Goal: Information Seeking & Learning: Check status

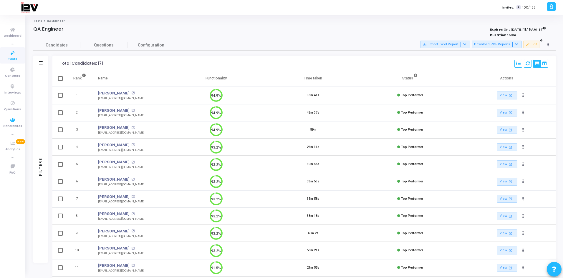
drag, startPoint x: 0, startPoint y: 0, endPoint x: 29, endPoint y: 100, distance: 103.7
click at [11, 125] on span "Candidates" at bounding box center [12, 126] width 19 height 5
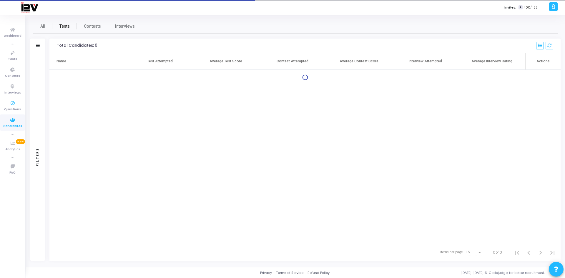
click at [65, 24] on span "Tests" at bounding box center [64, 26] width 10 height 6
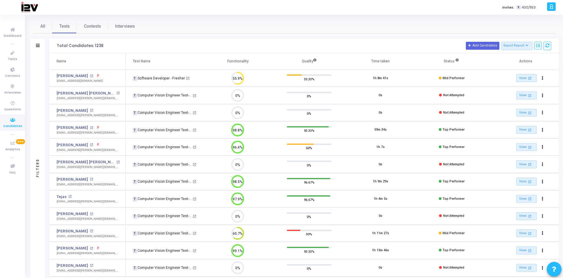
click at [37, 48] on div at bounding box center [38, 45] width 4 height 5
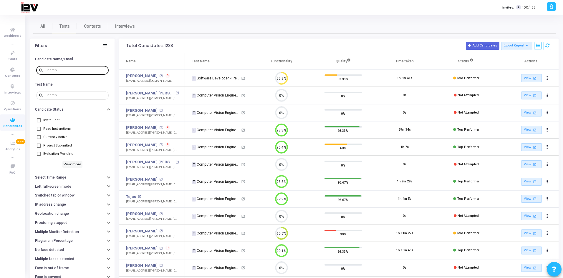
click at [85, 69] on input "text" at bounding box center [76, 71] width 61 height 4
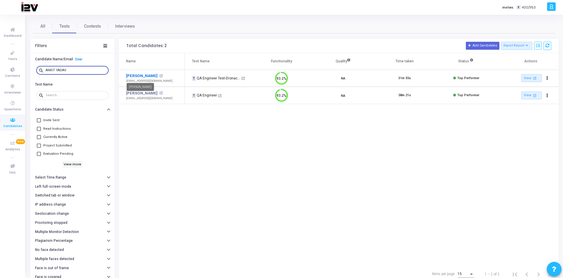
type input "ANKIT YADAV"
click at [140, 75] on link "[PERSON_NAME]" at bounding box center [142, 76] width 32 height 6
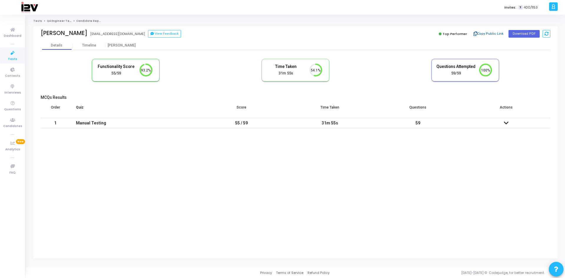
click at [497, 34] on button "Copy Public Link" at bounding box center [489, 33] width 34 height 9
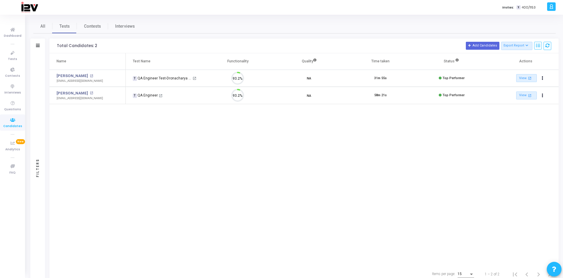
scroll to position [12, 15]
drag, startPoint x: 38, startPoint y: 44, endPoint x: 46, endPoint y: 48, distance: 8.0
click at [38, 44] on icon at bounding box center [38, 45] width 4 height 3
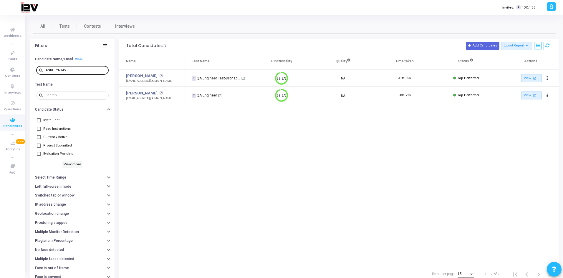
click at [75, 68] on div "ANKIT YADAV" at bounding box center [76, 69] width 61 height 9
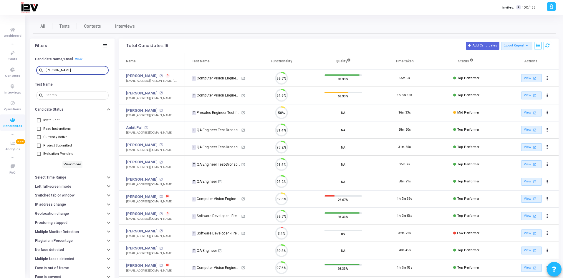
scroll to position [12, 15]
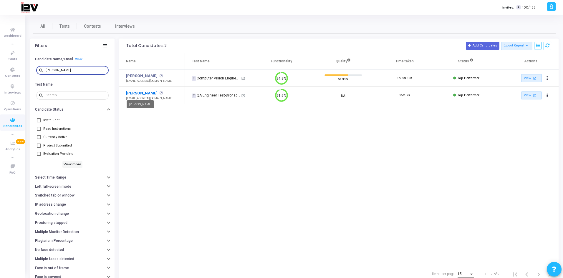
type input "ANKIT anand"
click at [143, 92] on link "Ankit Anand" at bounding box center [142, 93] width 32 height 6
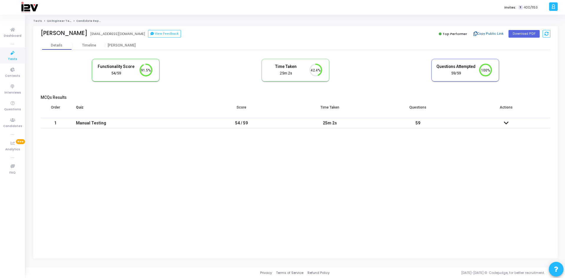
click at [495, 34] on button "Copy Public Link" at bounding box center [489, 33] width 34 height 9
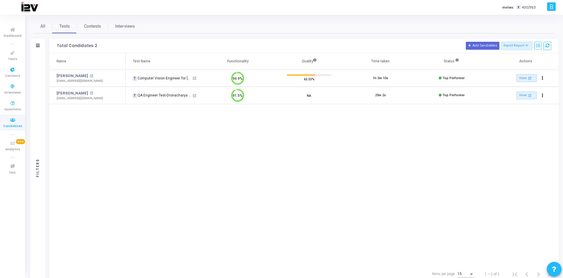
click at [14, 122] on icon at bounding box center [12, 120] width 12 height 7
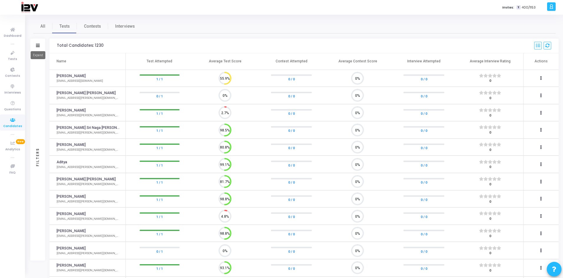
click at [39, 45] on icon at bounding box center [38, 45] width 4 height 3
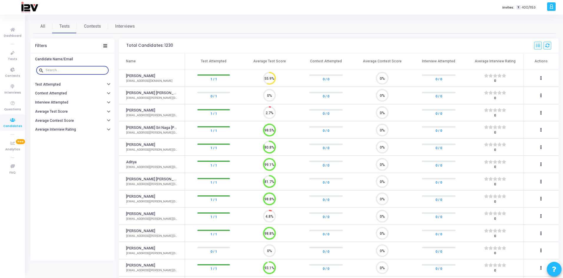
click at [72, 69] on input "text" at bounding box center [76, 71] width 61 height 4
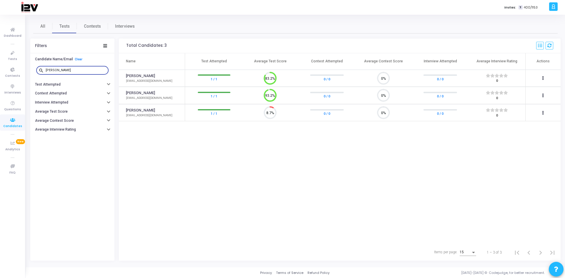
type input "shreyas pandey"
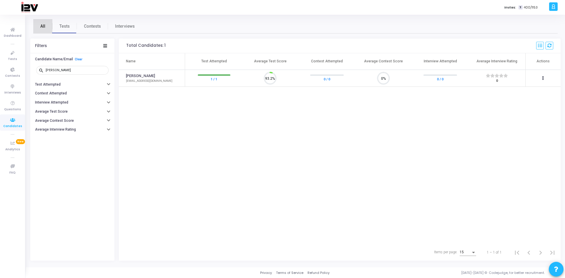
click at [42, 29] on link "All" at bounding box center [42, 26] width 19 height 14
click at [59, 27] on link "Tests" at bounding box center [64, 26] width 24 height 14
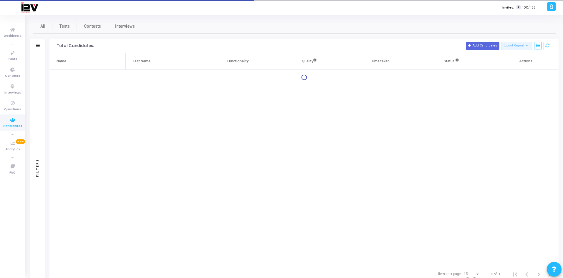
click at [11, 120] on icon at bounding box center [12, 120] width 12 height 7
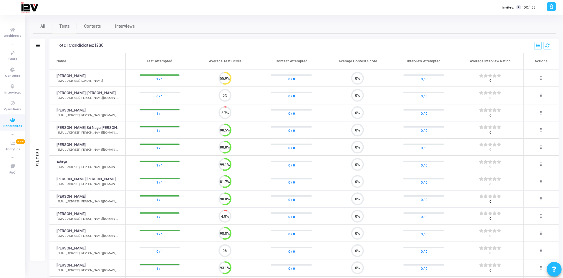
click at [37, 45] on icon at bounding box center [38, 45] width 4 height 3
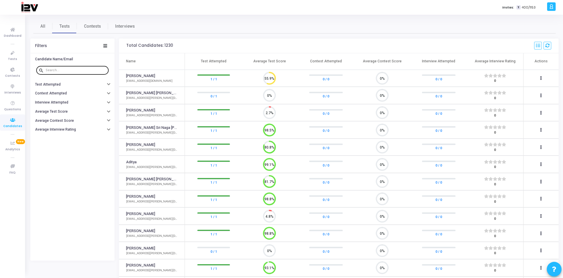
click at [65, 71] on input "text" at bounding box center [76, 71] width 61 height 4
click at [82, 24] on link "Contests" at bounding box center [92, 26] width 31 height 14
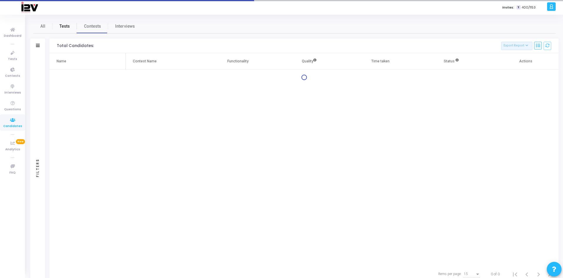
click at [70, 26] on link "Tests" at bounding box center [64, 26] width 24 height 14
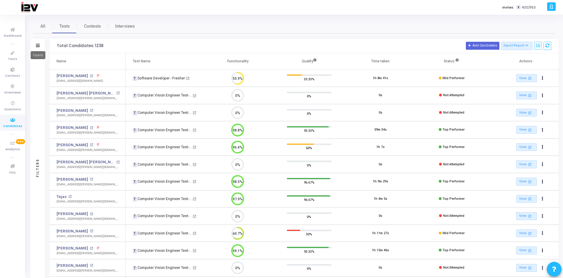
click at [38, 46] on icon at bounding box center [38, 45] width 4 height 3
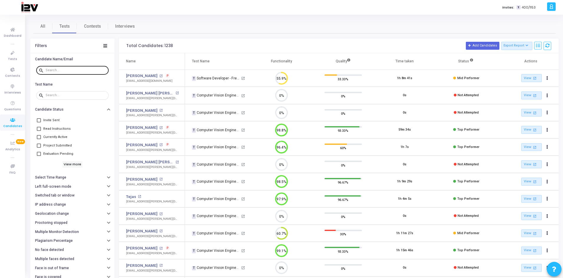
click at [64, 72] on div at bounding box center [76, 69] width 61 height 9
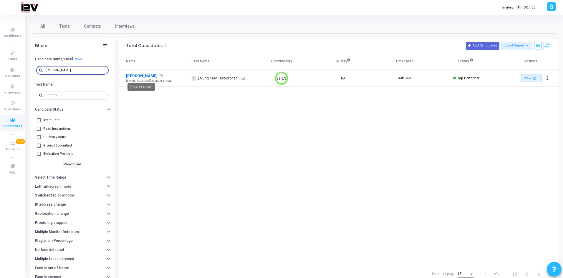
type input "shreyas pandey"
click at [147, 75] on link "Shreyas Pandey" at bounding box center [142, 76] width 32 height 6
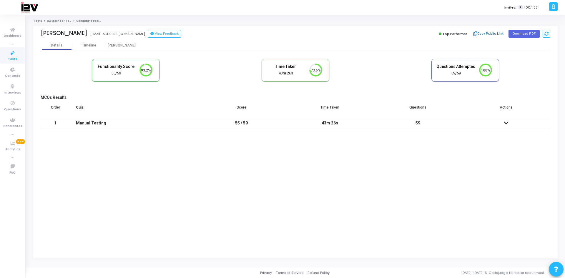
click at [494, 33] on button "Copy Public Link" at bounding box center [489, 33] width 34 height 9
click at [13, 122] on icon at bounding box center [12, 120] width 12 height 7
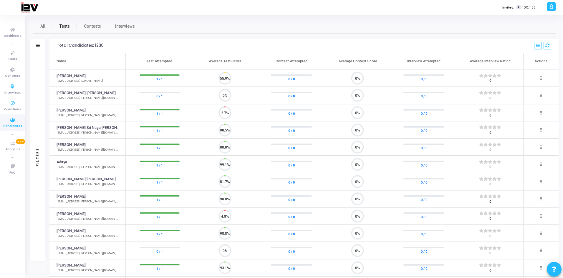
click at [67, 27] on span "Tests" at bounding box center [64, 26] width 10 height 6
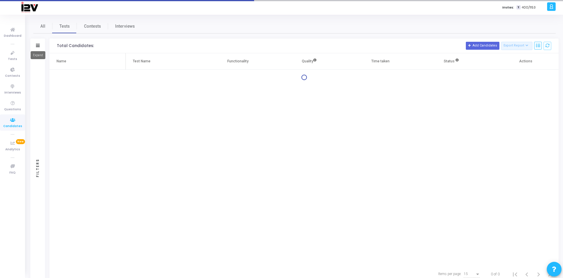
click at [38, 46] on icon at bounding box center [38, 45] width 4 height 3
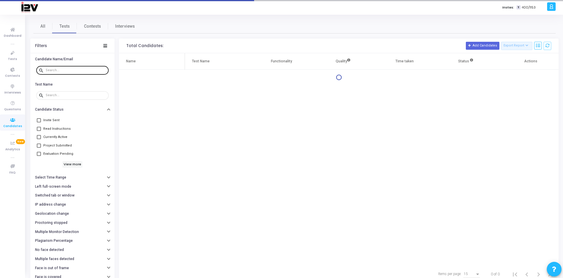
click at [67, 70] on input "text" at bounding box center [76, 71] width 61 height 4
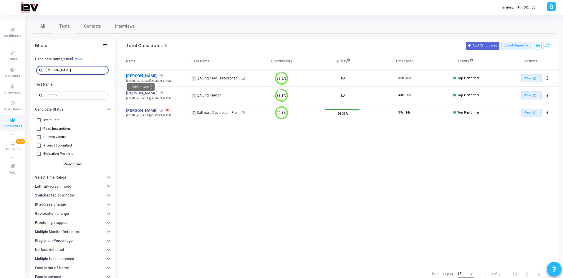
type input "sourabh"
click at [136, 76] on link "Sourabh Dubey" at bounding box center [142, 76] width 32 height 6
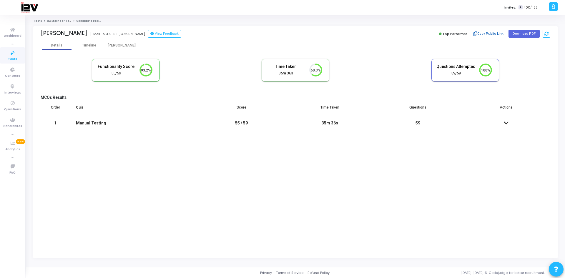
click at [486, 32] on button "Copy Public Link" at bounding box center [489, 33] width 34 height 9
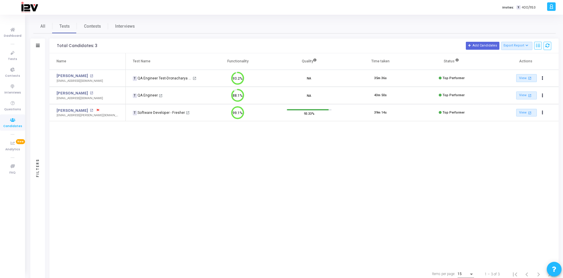
click at [40, 43] on div "Filters" at bounding box center [37, 46] width 15 height 15
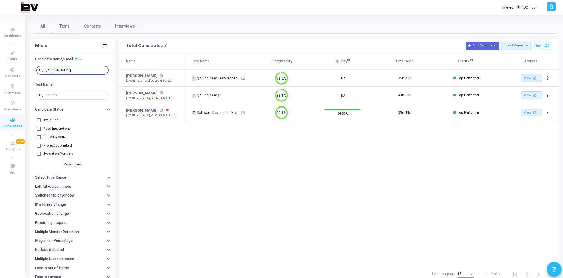
drag, startPoint x: 66, startPoint y: 71, endPoint x: 35, endPoint y: 69, distance: 30.4
click at [35, 69] on div "search sourabh" at bounding box center [72, 70] width 75 height 13
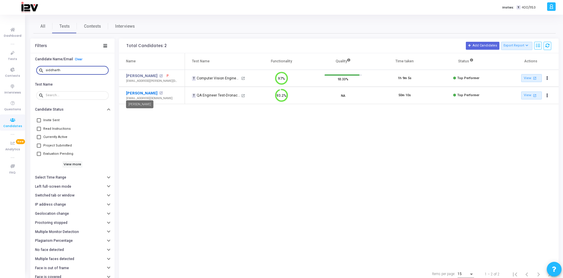
type input "siddharth"
click at [150, 93] on link "Siddharth Kumar Siddhu" at bounding box center [142, 93] width 32 height 6
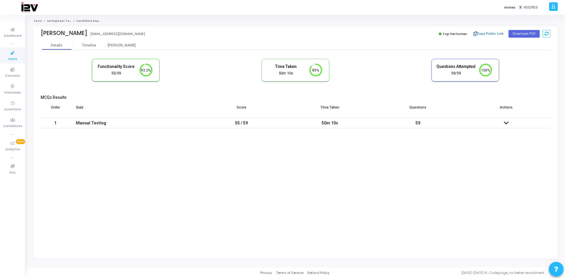
click at [490, 35] on button "Copy Public Link" at bounding box center [489, 33] width 34 height 9
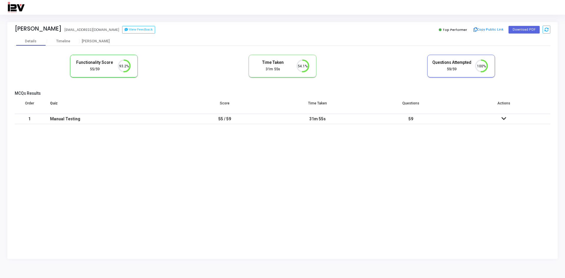
scroll to position [12, 15]
